Goal: Find specific page/section: Find specific page/section

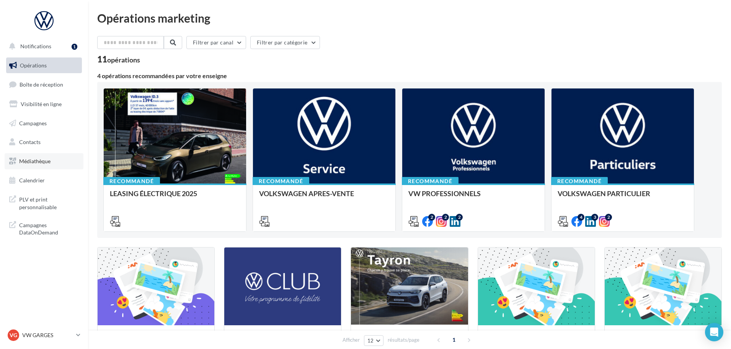
click at [43, 159] on span "Médiathèque" at bounding box center [34, 161] width 31 height 7
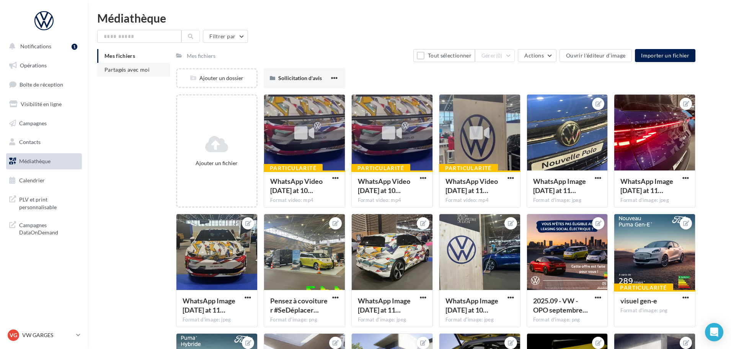
click at [124, 69] on span "Partagés avec moi" at bounding box center [127, 69] width 45 height 7
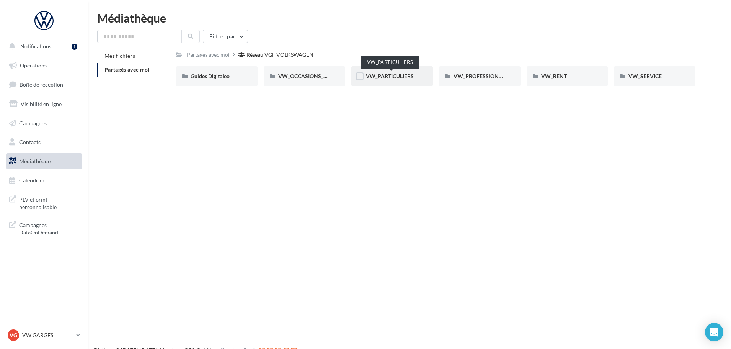
click at [386, 77] on span "VW_PARTICULIERS" at bounding box center [390, 76] width 48 height 7
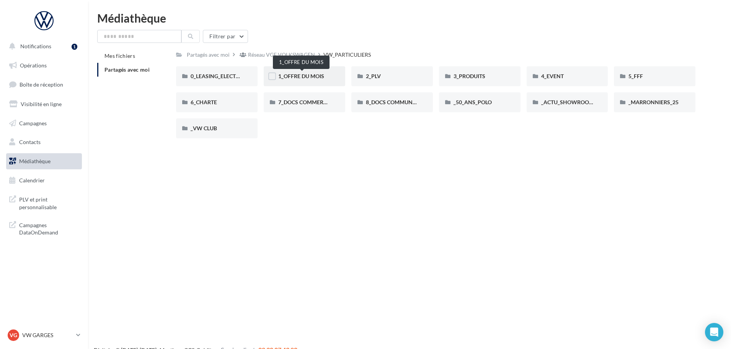
click at [304, 74] on span "1_OFFRE DU MOIS" at bounding box center [301, 76] width 46 height 7
